Goal: Navigation & Orientation: Find specific page/section

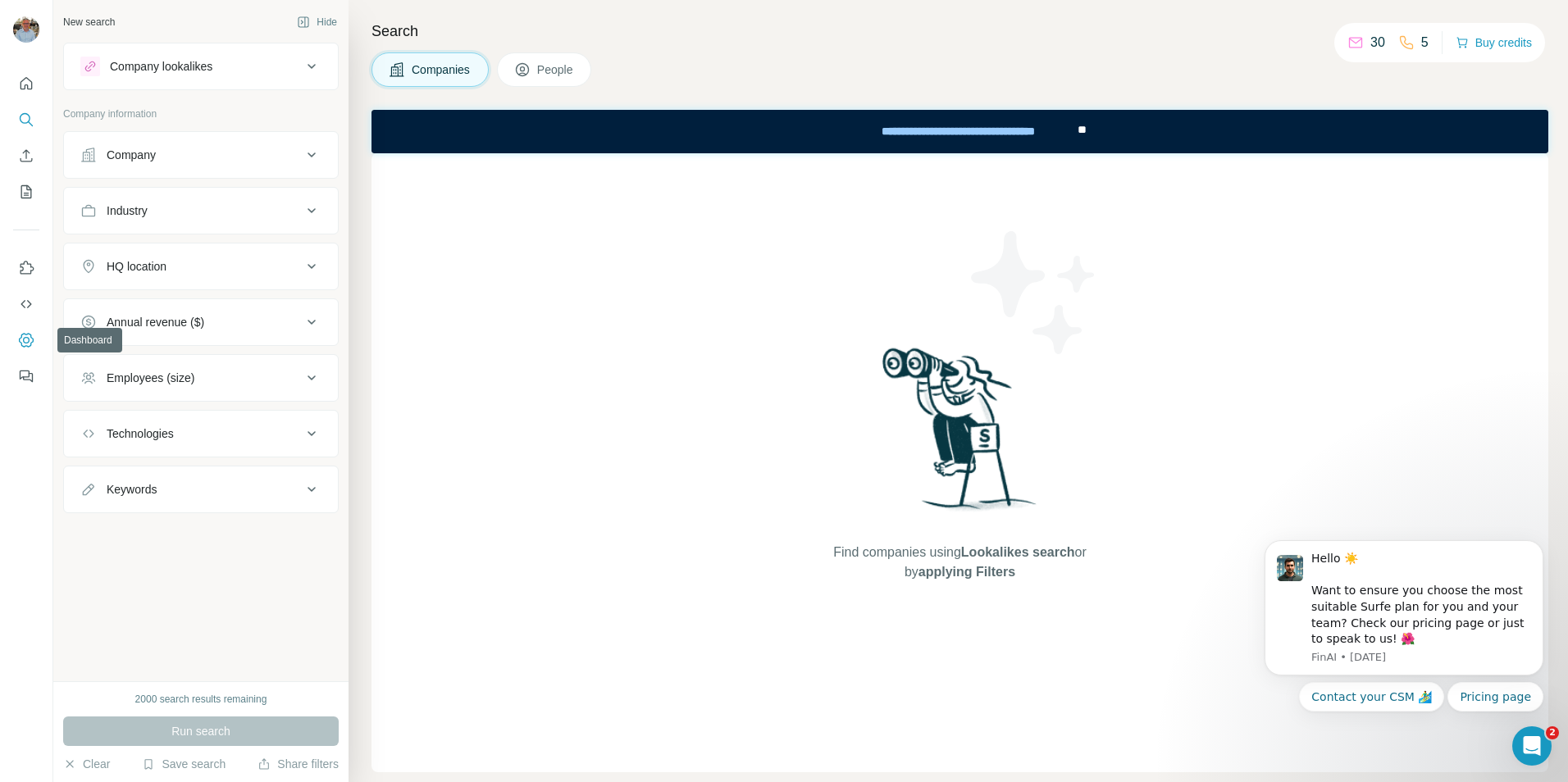
click at [21, 336] on icon "Dashboard" at bounding box center [26, 339] width 15 height 14
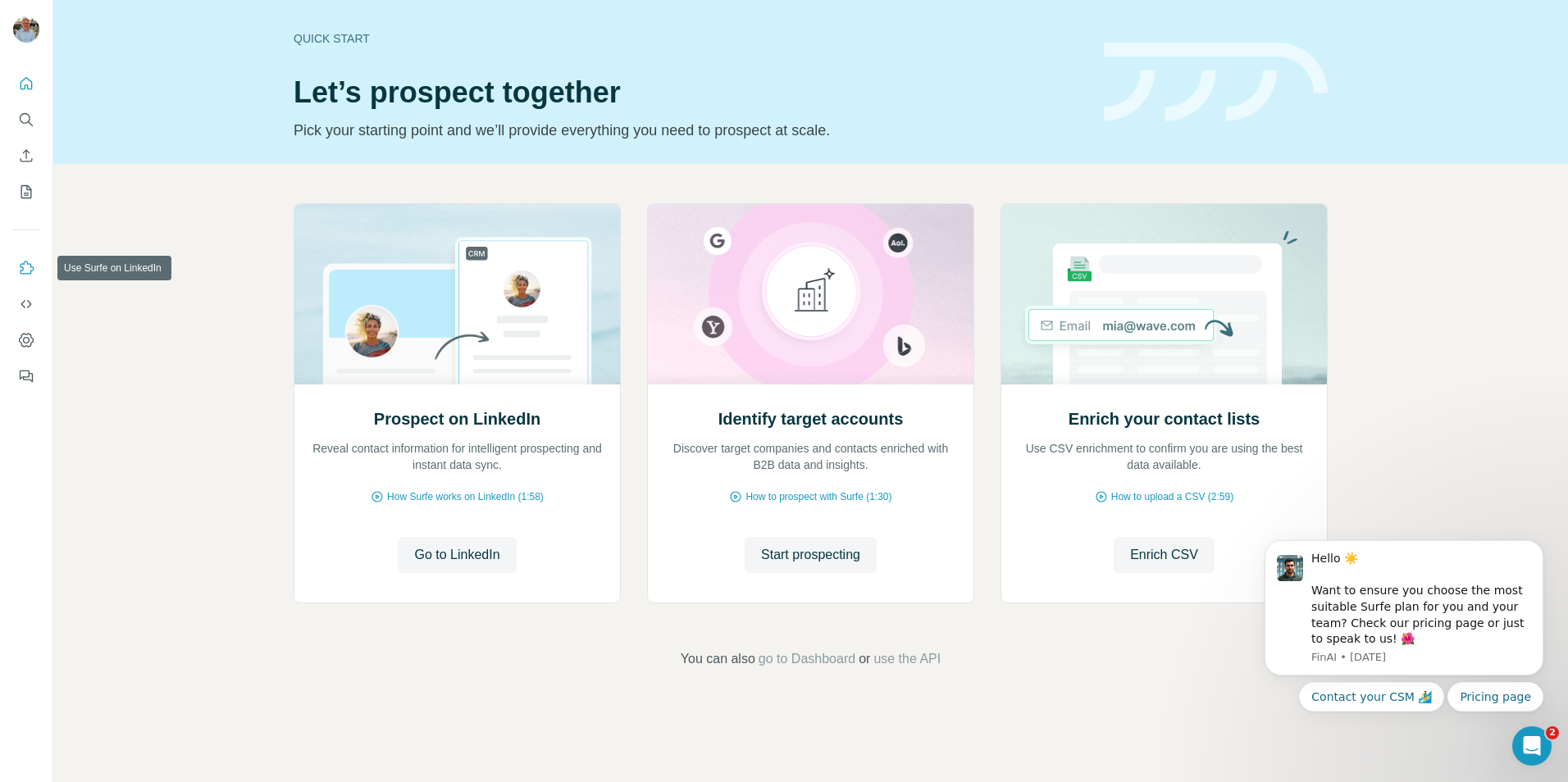
click at [28, 264] on icon "Use Surfe on LinkedIn" at bounding box center [27, 267] width 14 height 13
